Goal: Transaction & Acquisition: Purchase product/service

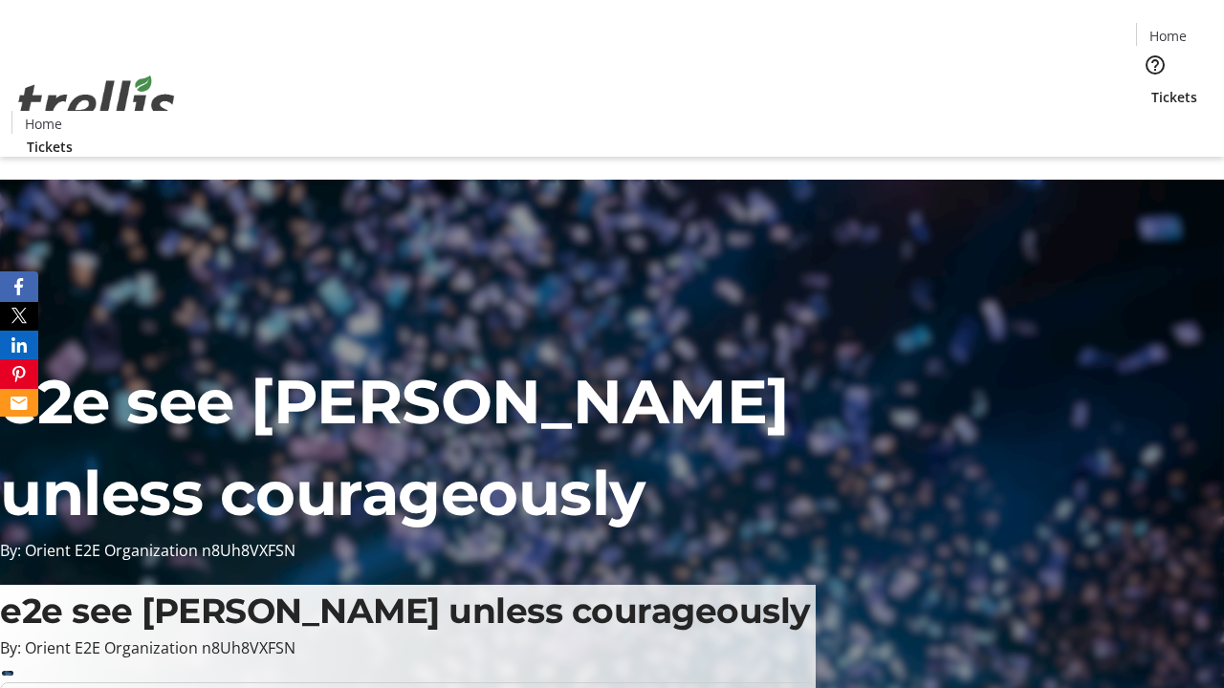
click at [1151, 87] on span "Tickets" at bounding box center [1174, 97] width 46 height 20
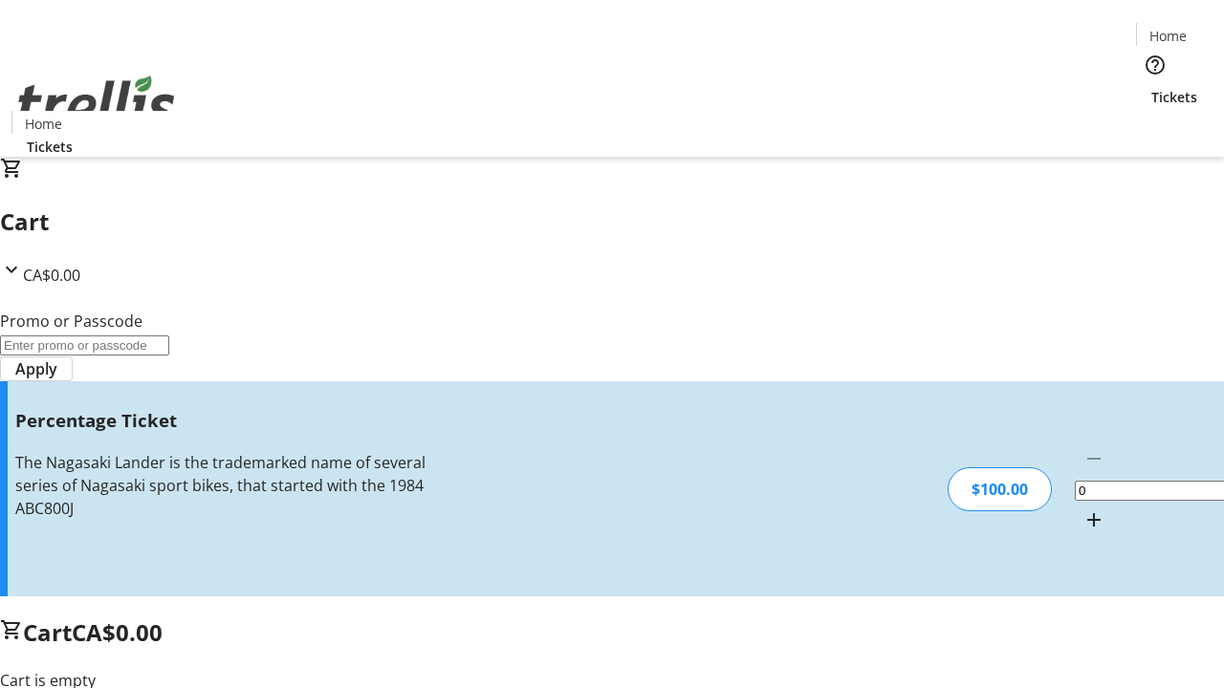
click at [1082, 509] on mat-icon "Increment by one" at bounding box center [1093, 520] width 23 height 23
type input "1"
type input "BAR"
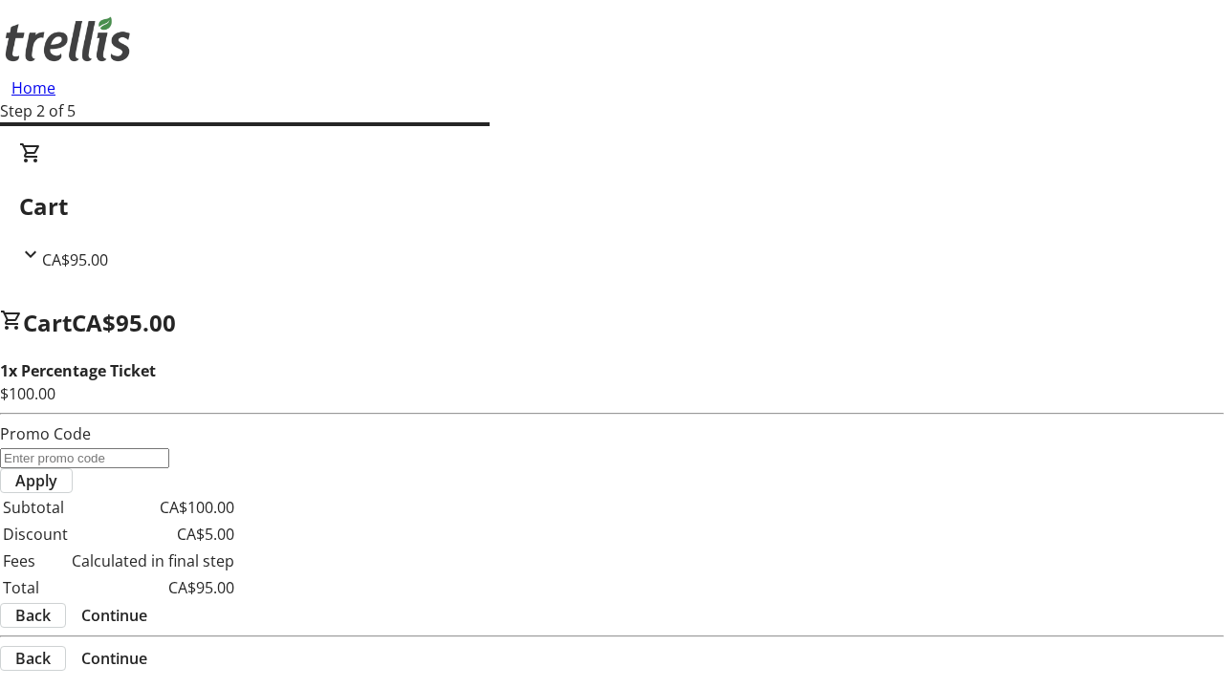
click at [147, 604] on span "Continue" at bounding box center [114, 615] width 66 height 23
